Goal: Find contact information: Find contact information

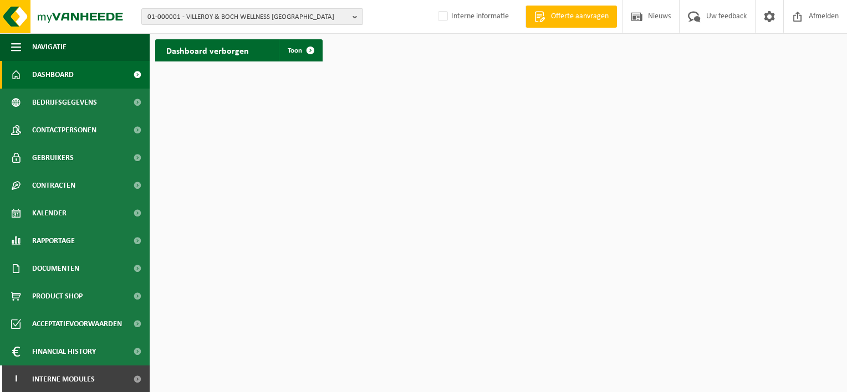
click at [191, 14] on span "01-000001 - VILLEROY & BOCH WELLNESS NV" at bounding box center [247, 17] width 201 height 17
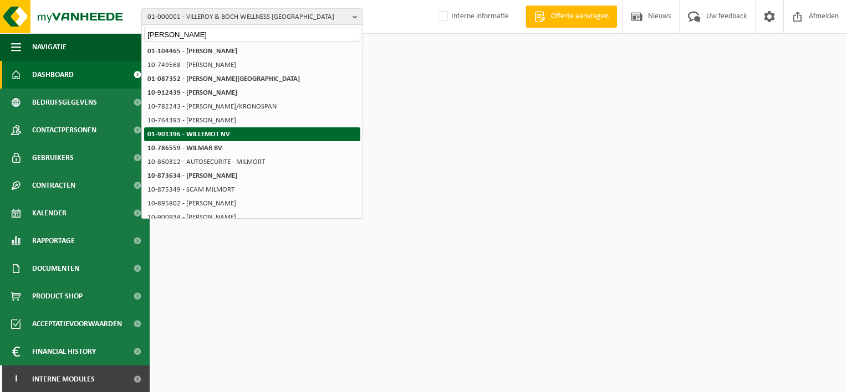
type input "wilmot"
click at [191, 133] on strong "01-901396 - WILLEMOT NV" at bounding box center [188, 134] width 83 height 7
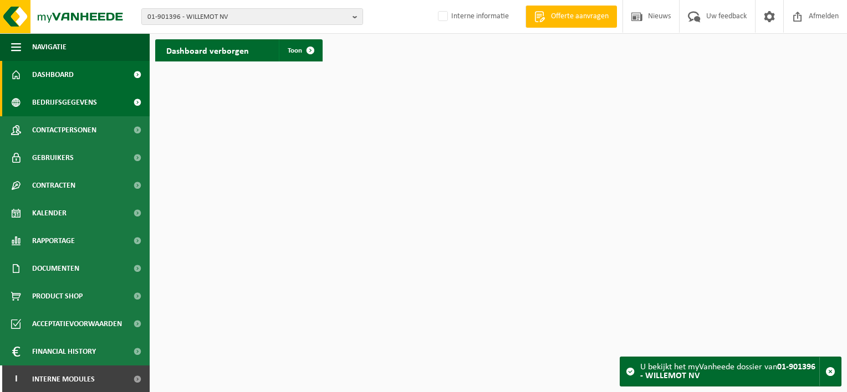
click at [78, 109] on span "Bedrijfsgegevens" at bounding box center [64, 103] width 65 height 28
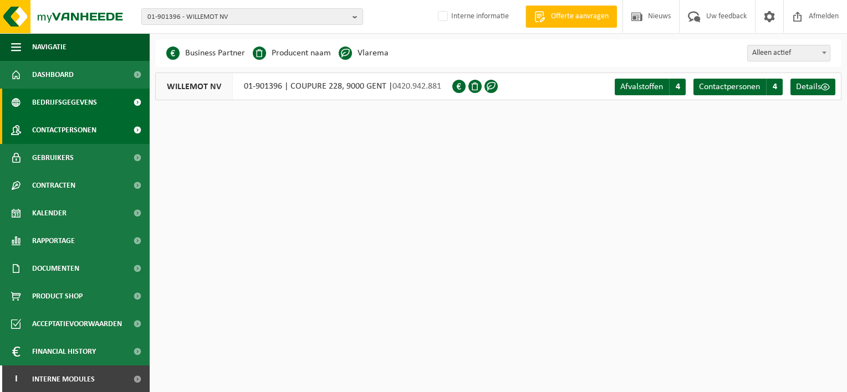
click at [77, 125] on span "Contactpersonen" at bounding box center [64, 130] width 64 height 28
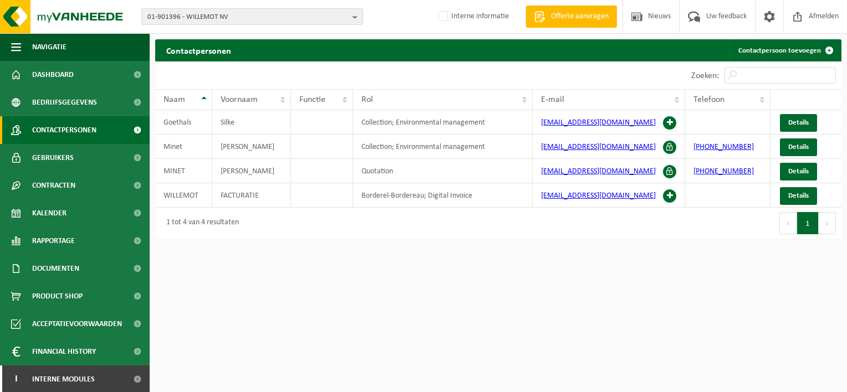
click at [454, 370] on html "01-901396 - WILLEMOT NV 01-901396 - WILLEMOT NV Interne informatie Welkom ANNE …" at bounding box center [423, 196] width 847 height 392
